Goal: Task Accomplishment & Management: Manage account settings

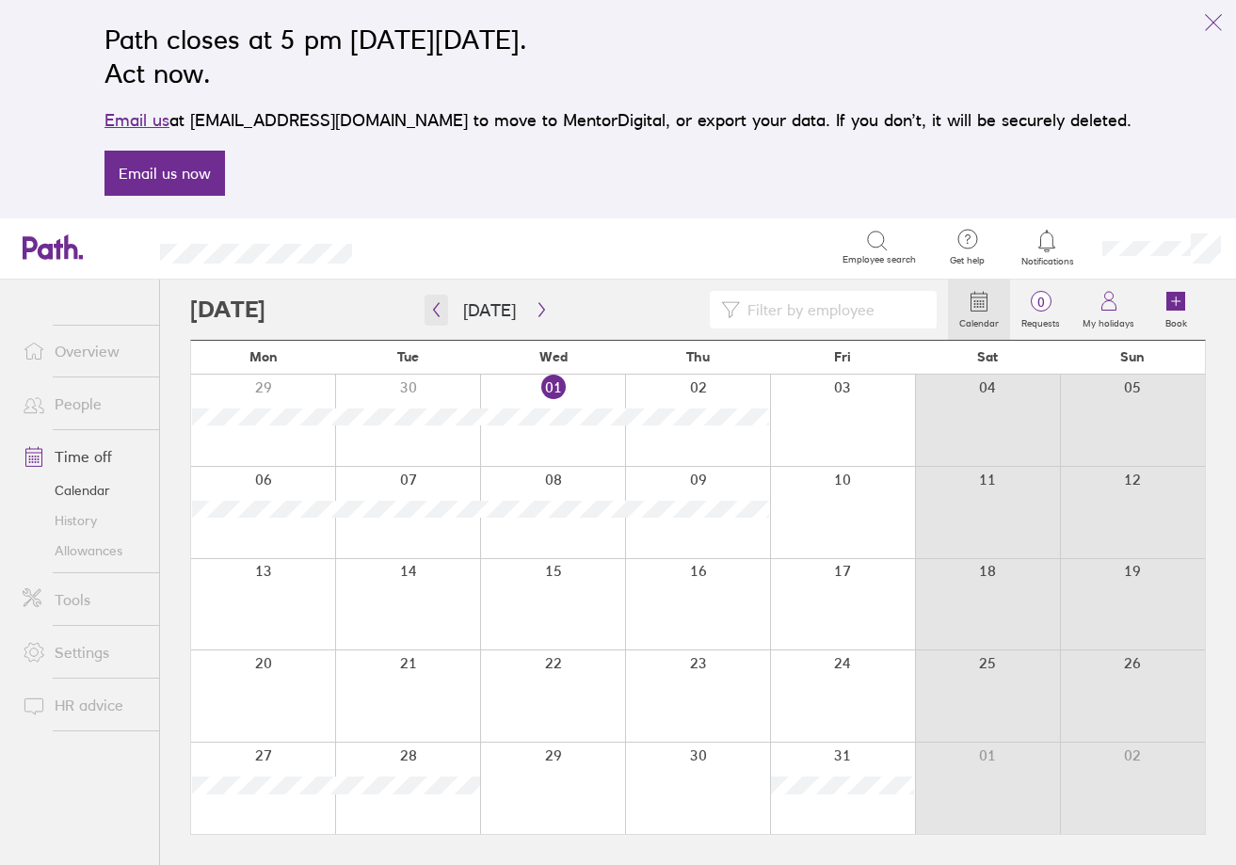
click at [431, 313] on icon "button" at bounding box center [436, 309] width 14 height 15
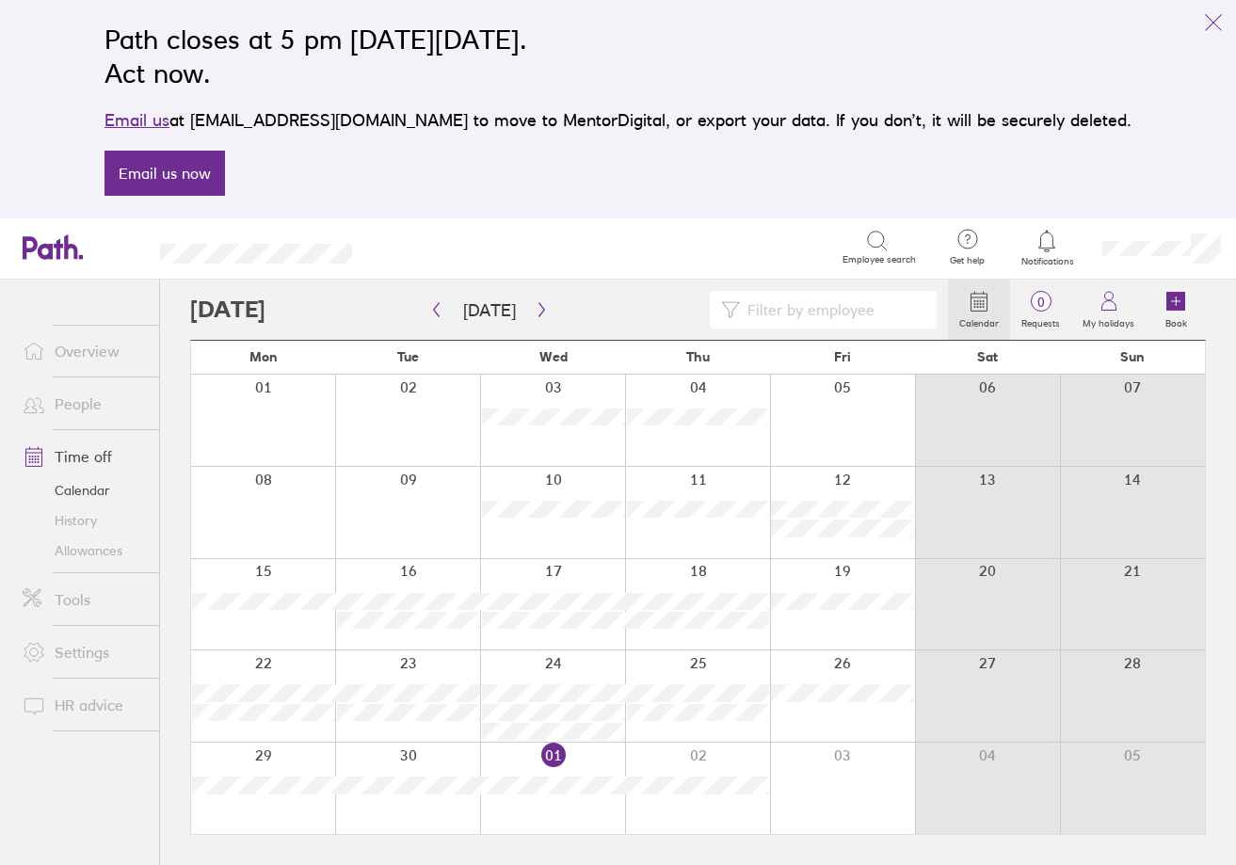
click at [62, 411] on link "People" at bounding box center [84, 404] width 152 height 38
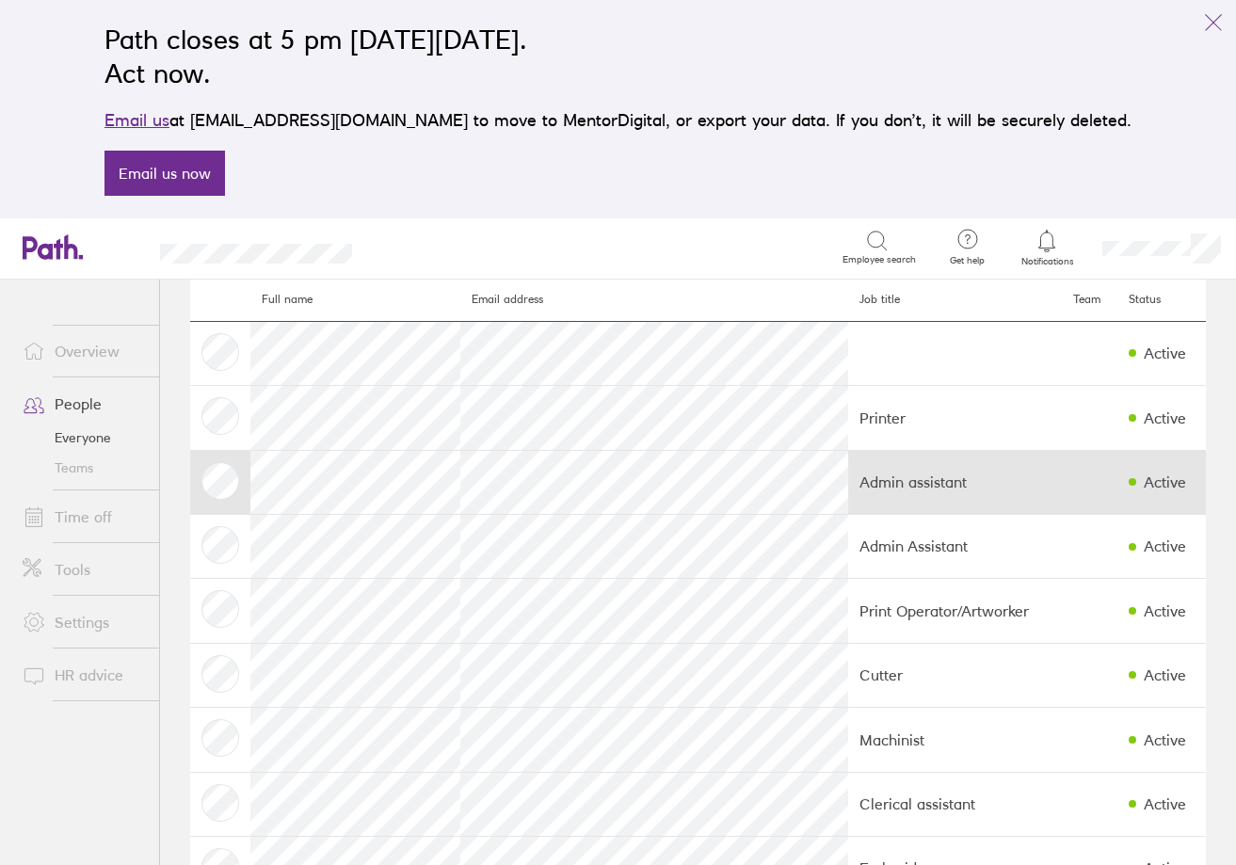
scroll to position [94, 0]
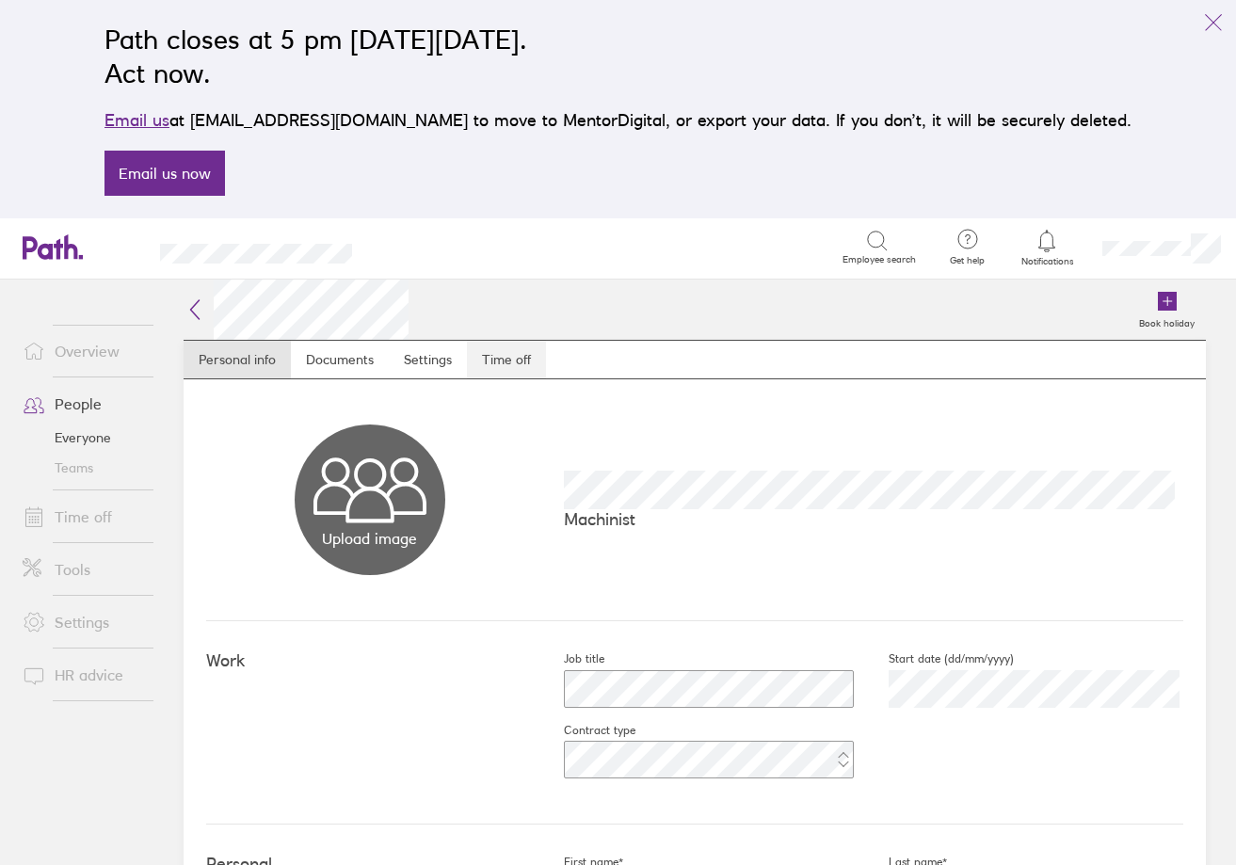
click at [511, 364] on link "Time off" at bounding box center [506, 360] width 79 height 38
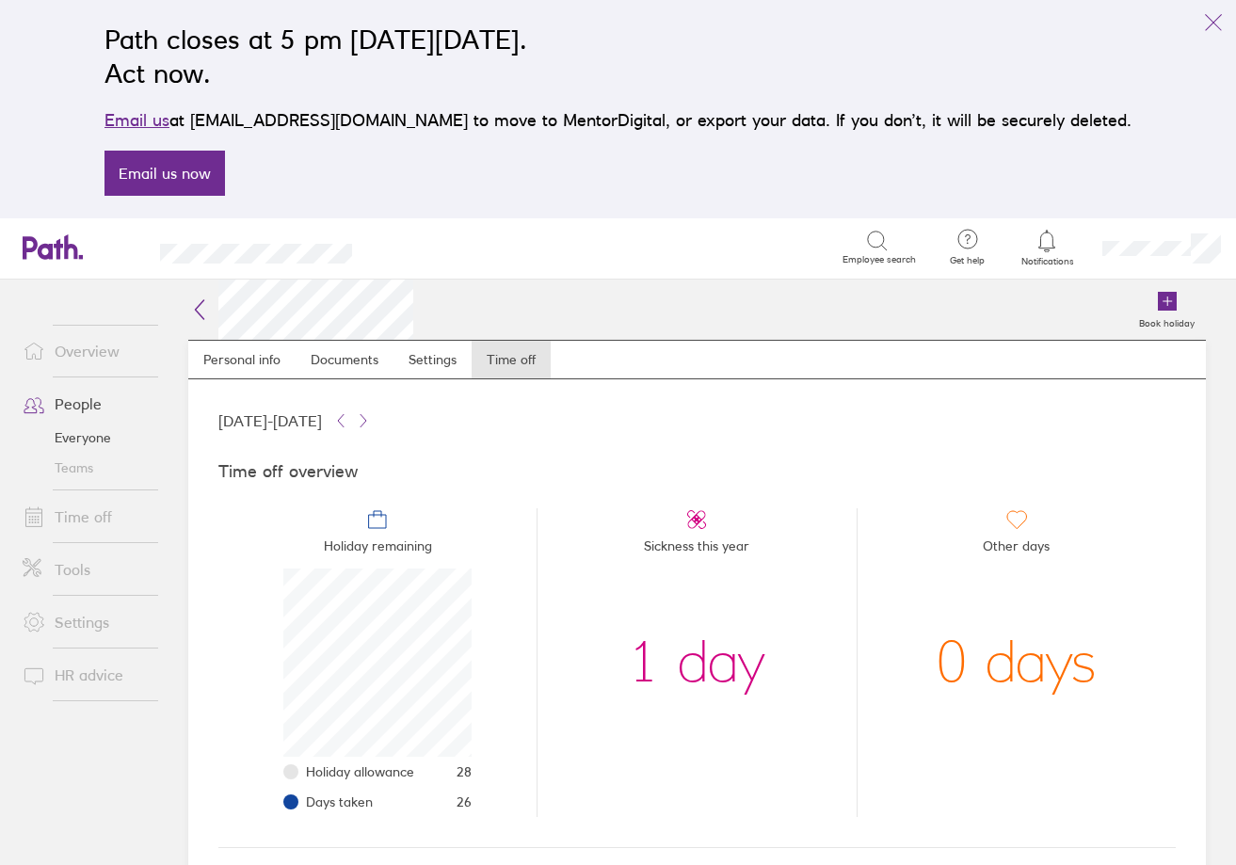
click at [91, 519] on link "Time off" at bounding box center [84, 517] width 152 height 38
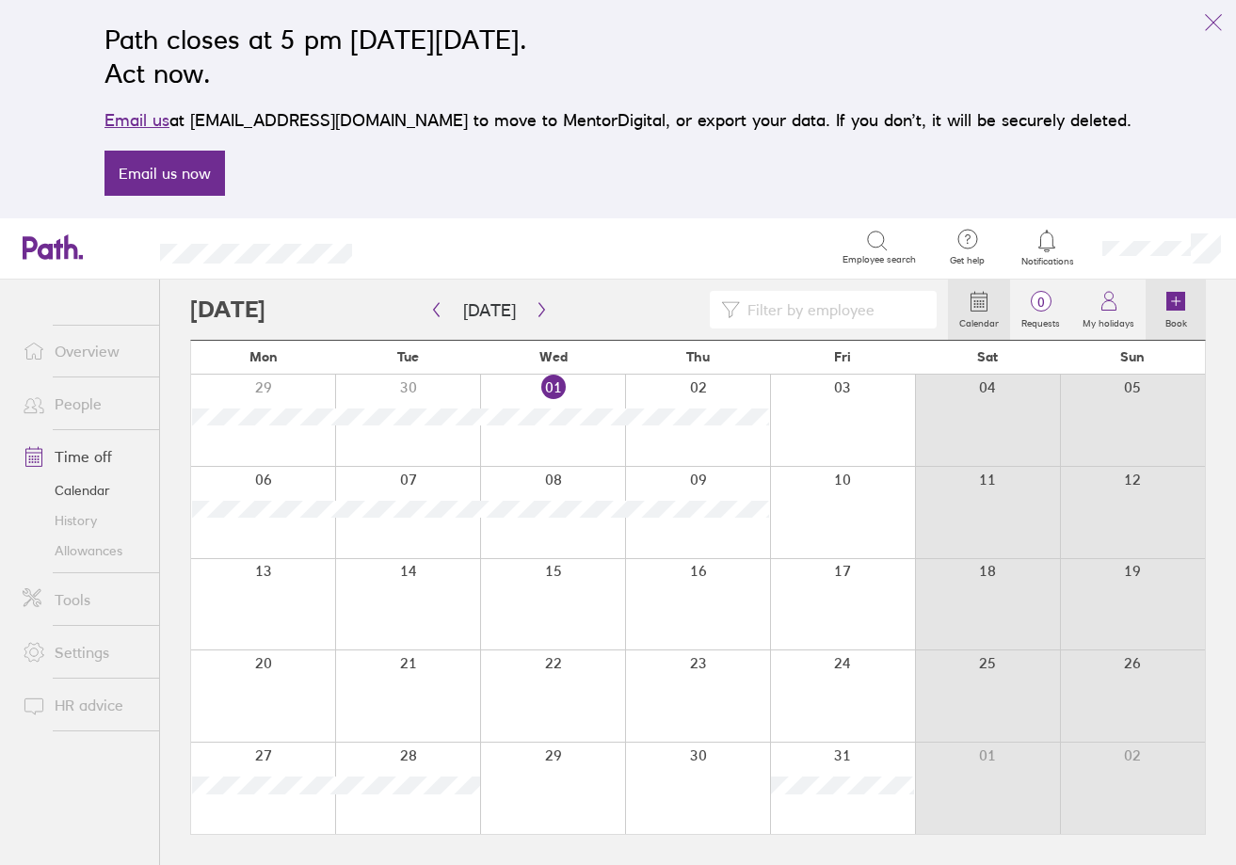
click at [1177, 310] on icon at bounding box center [1175, 301] width 19 height 19
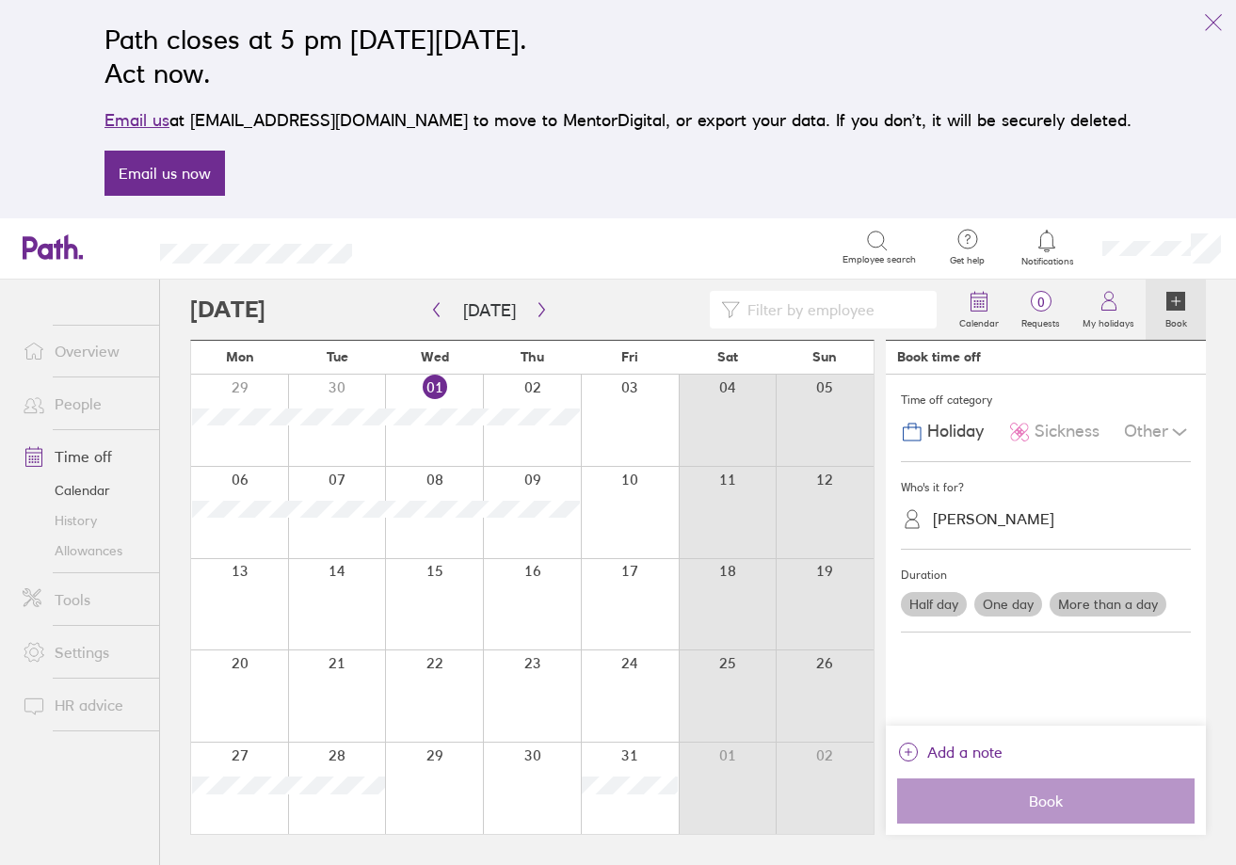
click at [969, 511] on div "[PERSON_NAME]" at bounding box center [993, 519] width 121 height 18
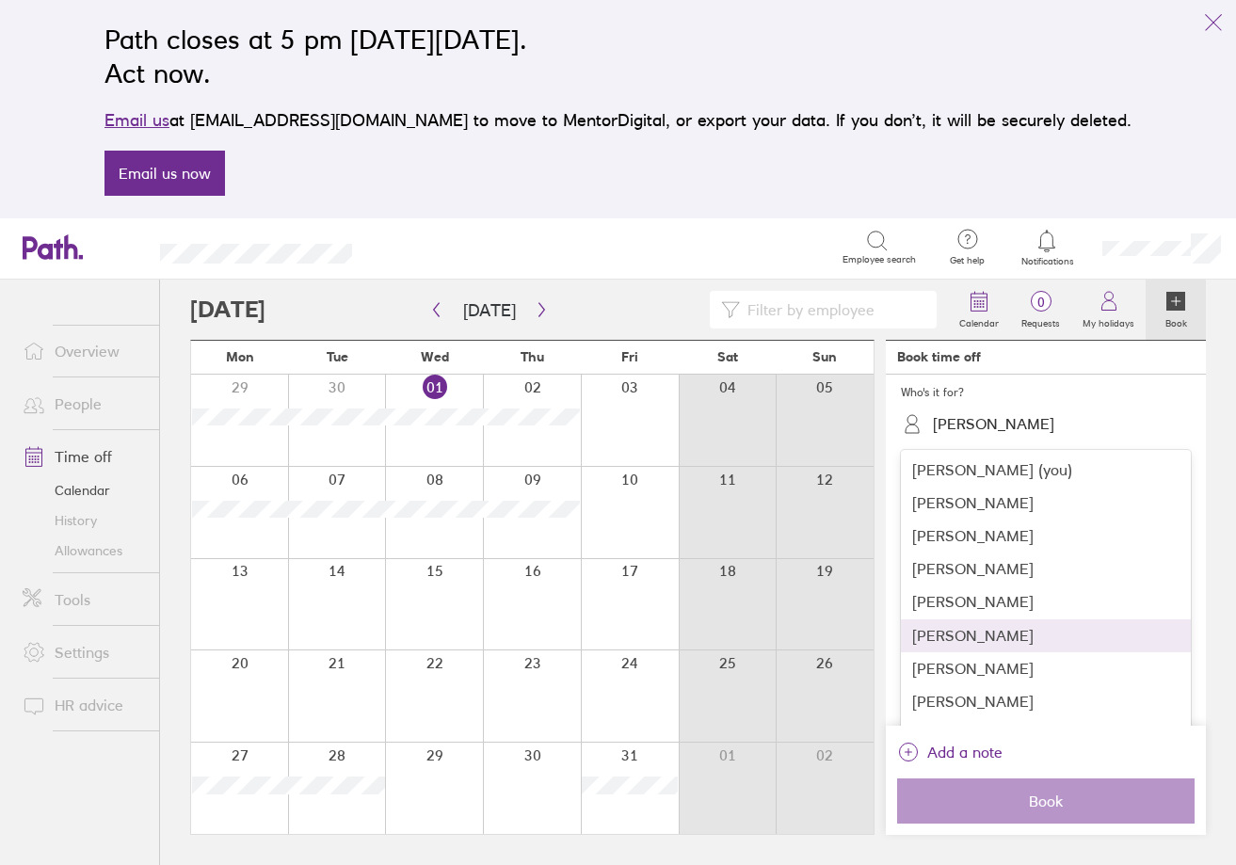
scroll to position [102, 0]
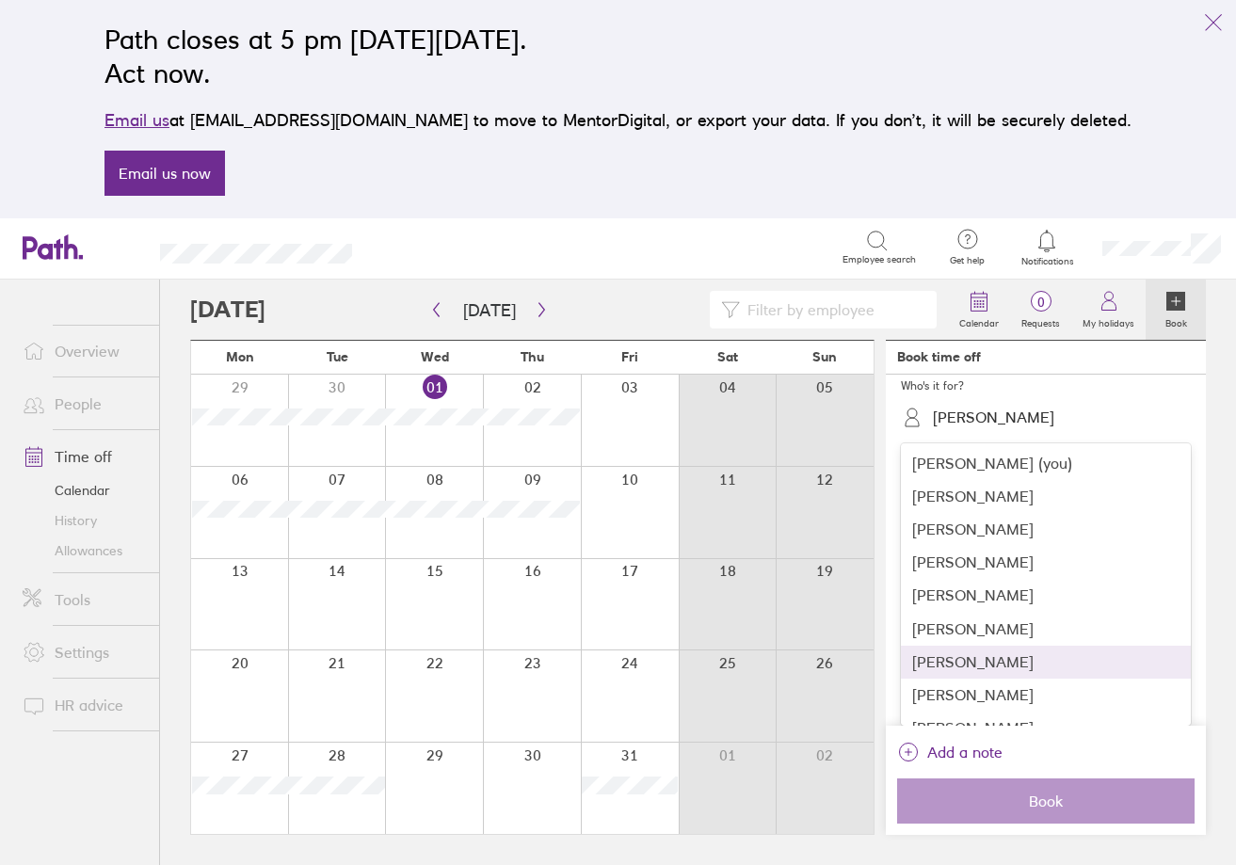
click at [987, 660] on div "[PERSON_NAME]" at bounding box center [1046, 662] width 290 height 33
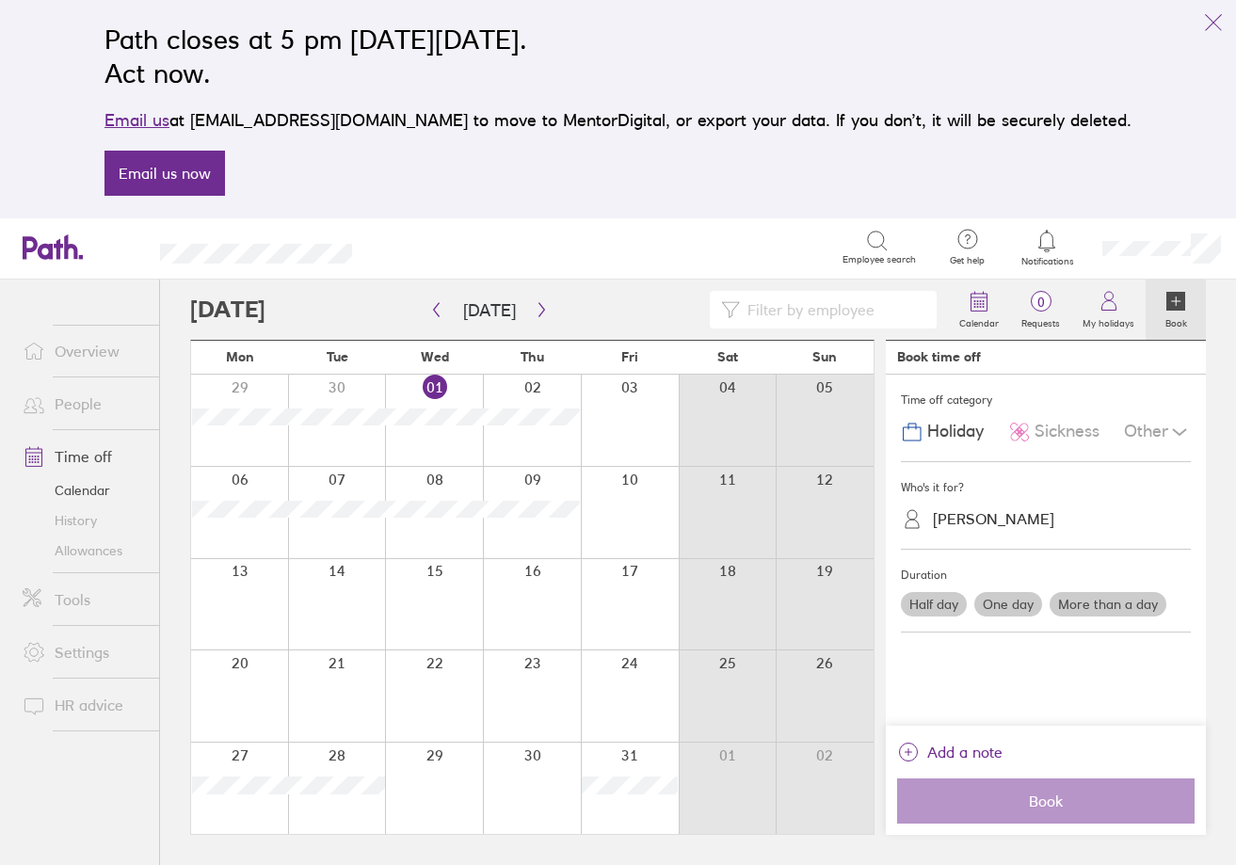
scroll to position [0, 0]
click at [1125, 606] on label "More than a day" at bounding box center [1108, 604] width 117 height 24
click at [0, 0] on input "More than a day" at bounding box center [0, 0] width 0 height 0
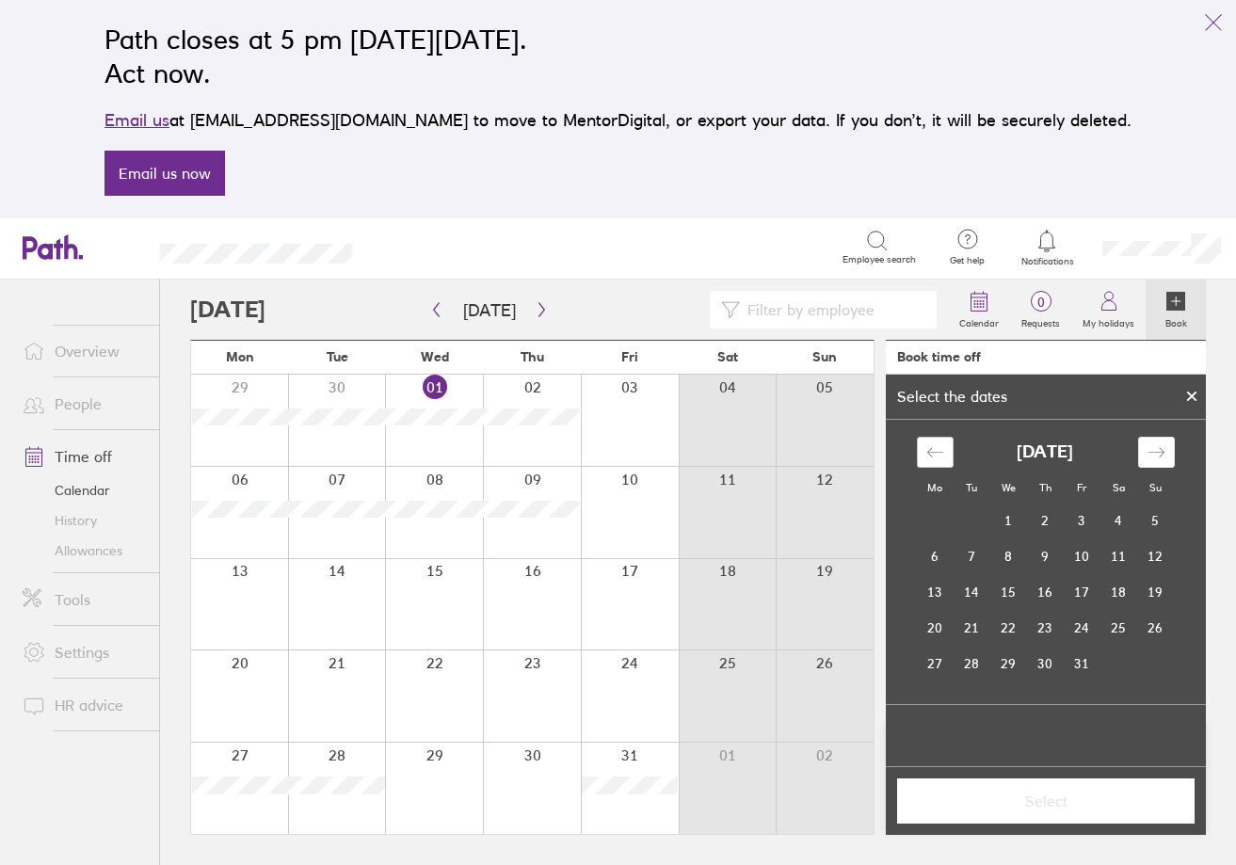
drag, startPoint x: 944, startPoint y: 451, endPoint x: 970, endPoint y: 494, distance: 50.2
click at [945, 454] on div "Move backward to switch to the previous month." at bounding box center [935, 452] width 37 height 31
click at [936, 663] on td "29" at bounding box center [935, 664] width 37 height 36
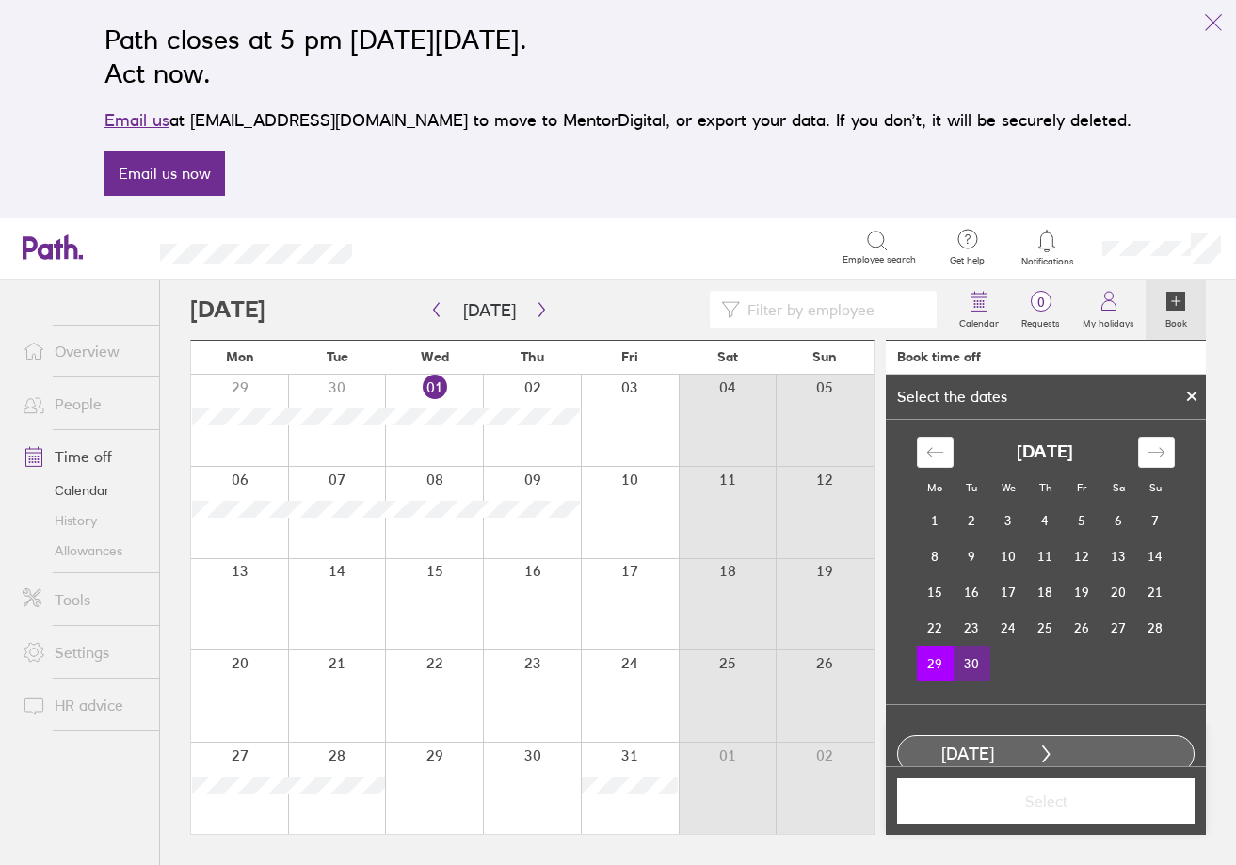
click at [969, 666] on td "30" at bounding box center [972, 664] width 37 height 36
drag, startPoint x: 1051, startPoint y: 805, endPoint x: 1069, endPoint y: 853, distance: 51.6
click at [1051, 812] on button "Select" at bounding box center [1045, 801] width 297 height 45
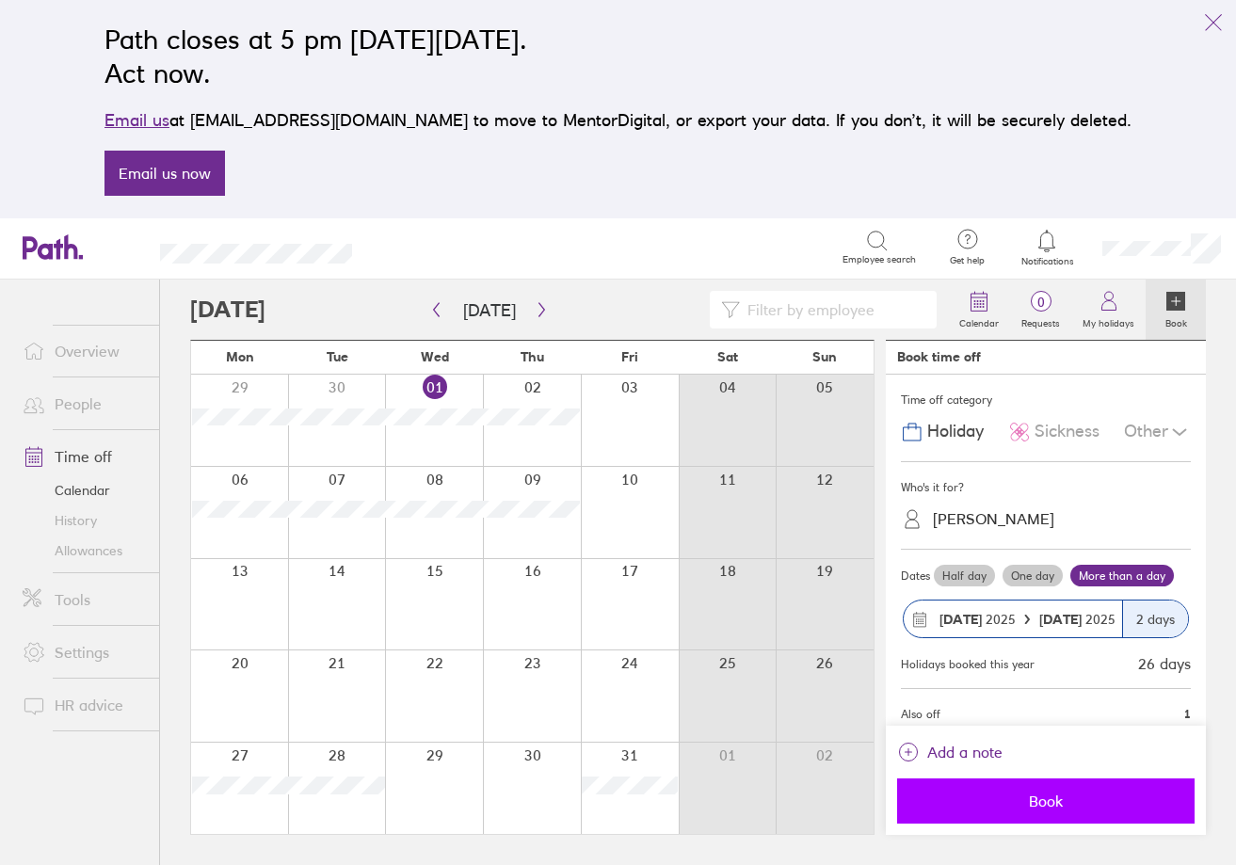
click at [1079, 803] on span "Book" at bounding box center [1045, 801] width 271 height 17
